Goal: Transaction & Acquisition: Subscribe to service/newsletter

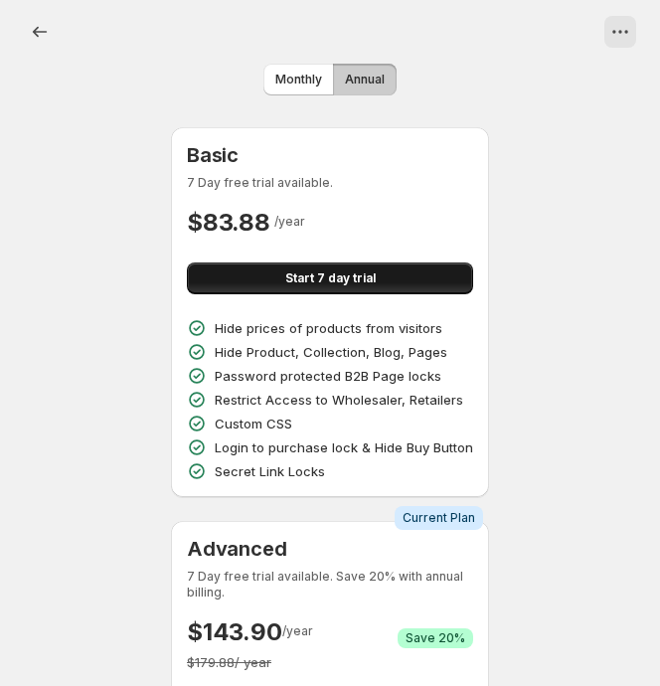
click at [369, 278] on span "Start 7 day trial" at bounding box center [330, 278] width 90 height 16
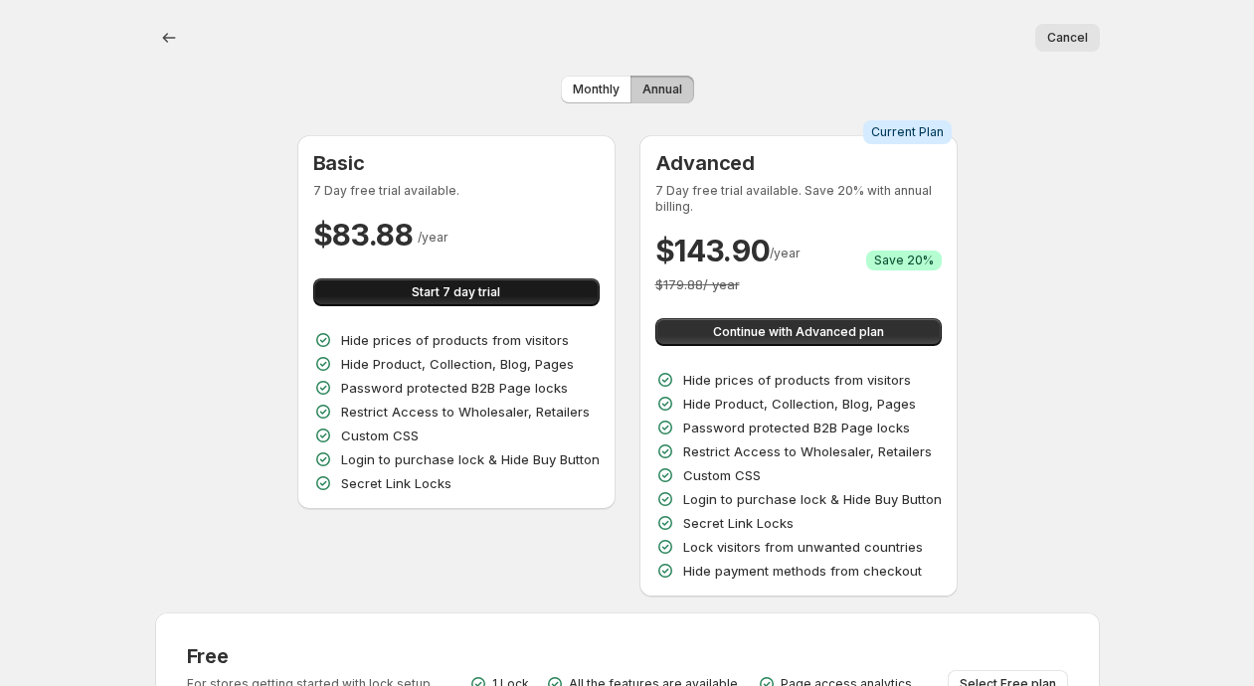
click at [457, 290] on span "Start 7 day trial" at bounding box center [456, 292] width 88 height 16
